Goal: Information Seeking & Learning: Learn about a topic

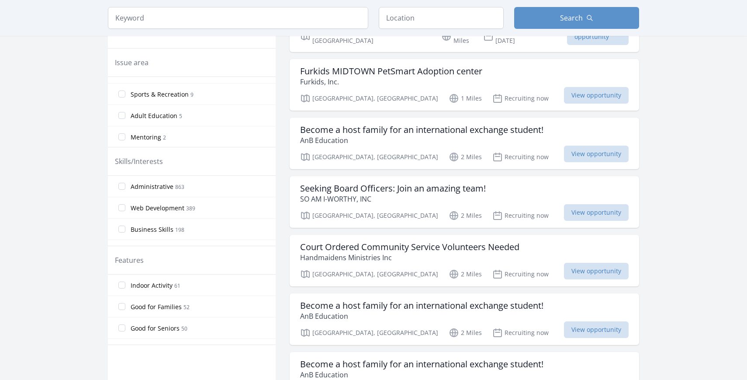
scroll to position [465, 0]
click at [124, 208] on input "Web Development 389" at bounding box center [121, 207] width 7 height 7
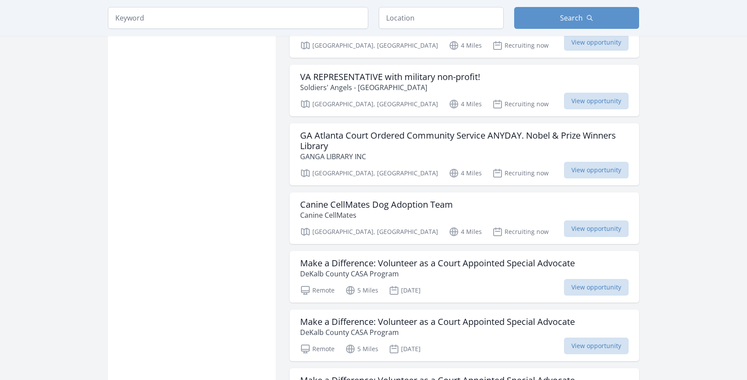
scroll to position [917, 0]
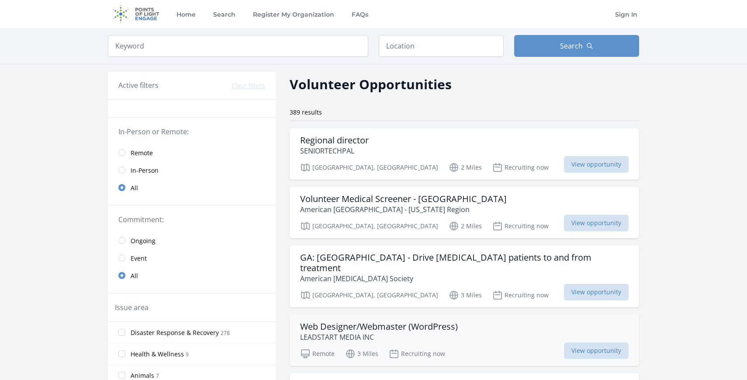
click at [446, 321] on h3 "Web Designer/Webmaster (WordPress)" at bounding box center [379, 326] width 158 height 10
